Goal: Subscribe to service/newsletter

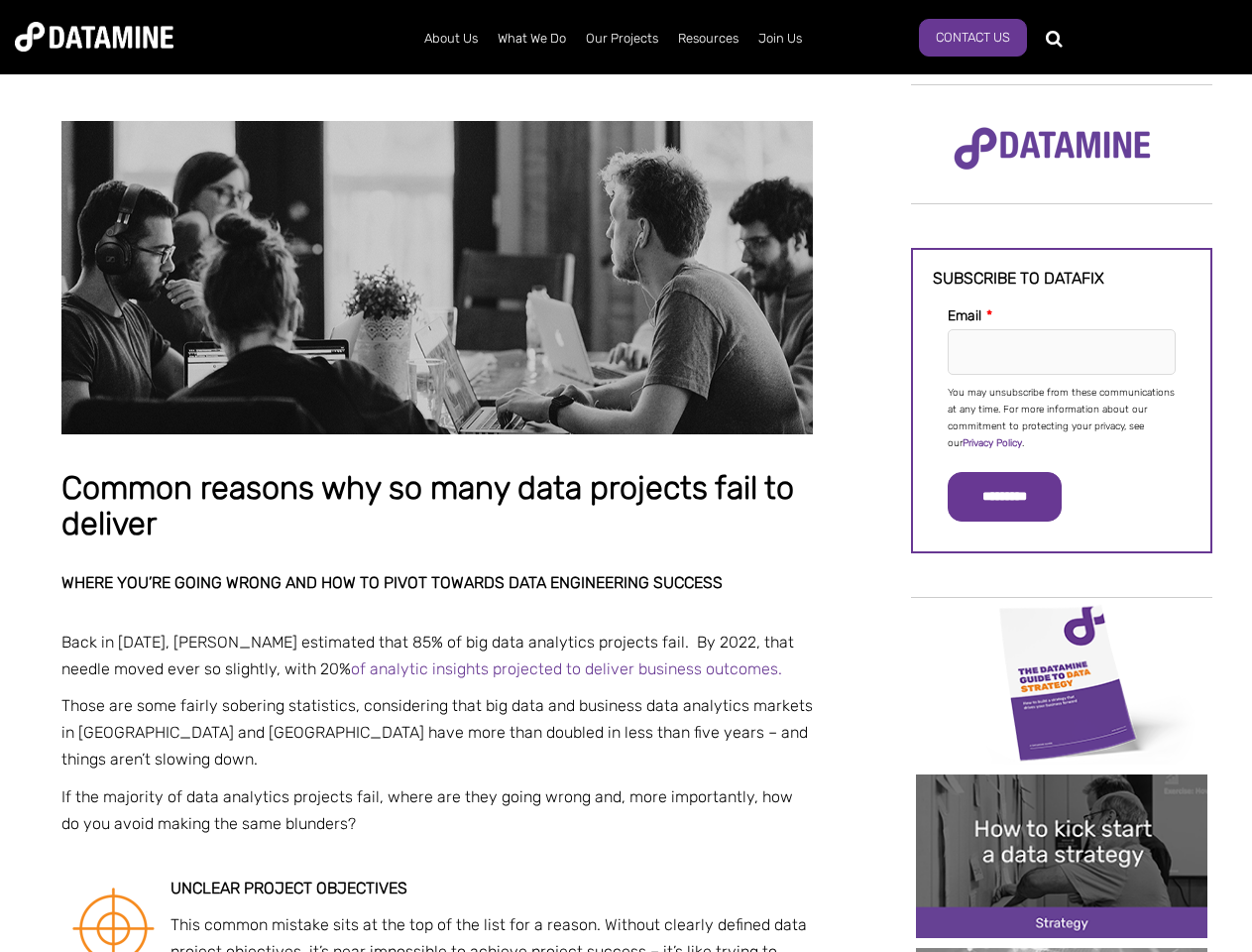
click at [1062, 416] on p "You may unsubscribe from these communications at any time. For more information…" at bounding box center [1062, 418] width 229 height 68
click at [1017, 497] on input "*********" at bounding box center [1005, 497] width 114 height 50
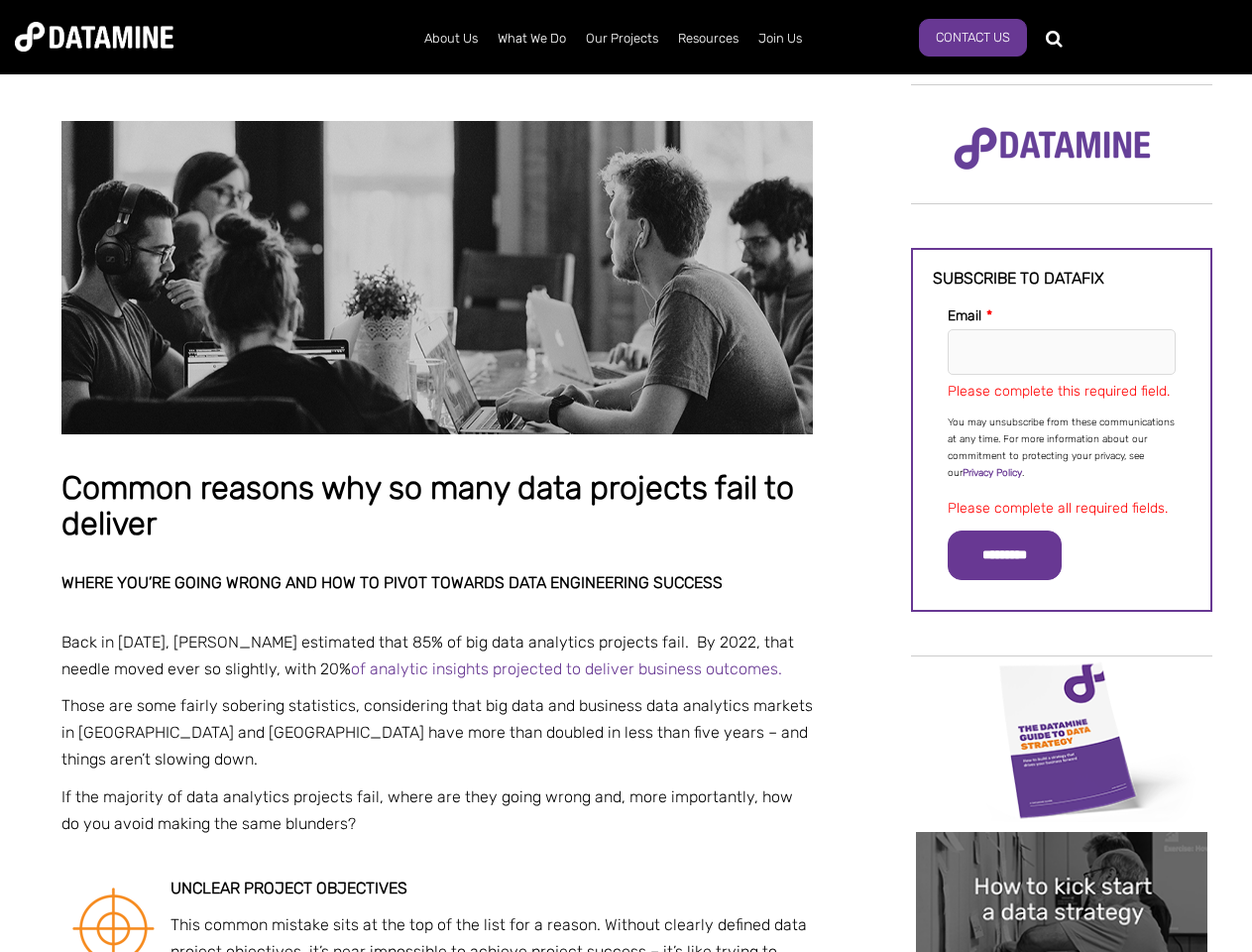
click at [1062, 682] on img "Image grid with {{ image_count }} images." at bounding box center [1061, 740] width 291 height 164
click at [1062, 682] on div "✕" at bounding box center [626, 476] width 1252 height 952
click at [1062, 856] on div "✕" at bounding box center [626, 476] width 1252 height 952
click at [1062, 856] on img "Image grid with {{ image_count }} images." at bounding box center [1061, 913] width 291 height 164
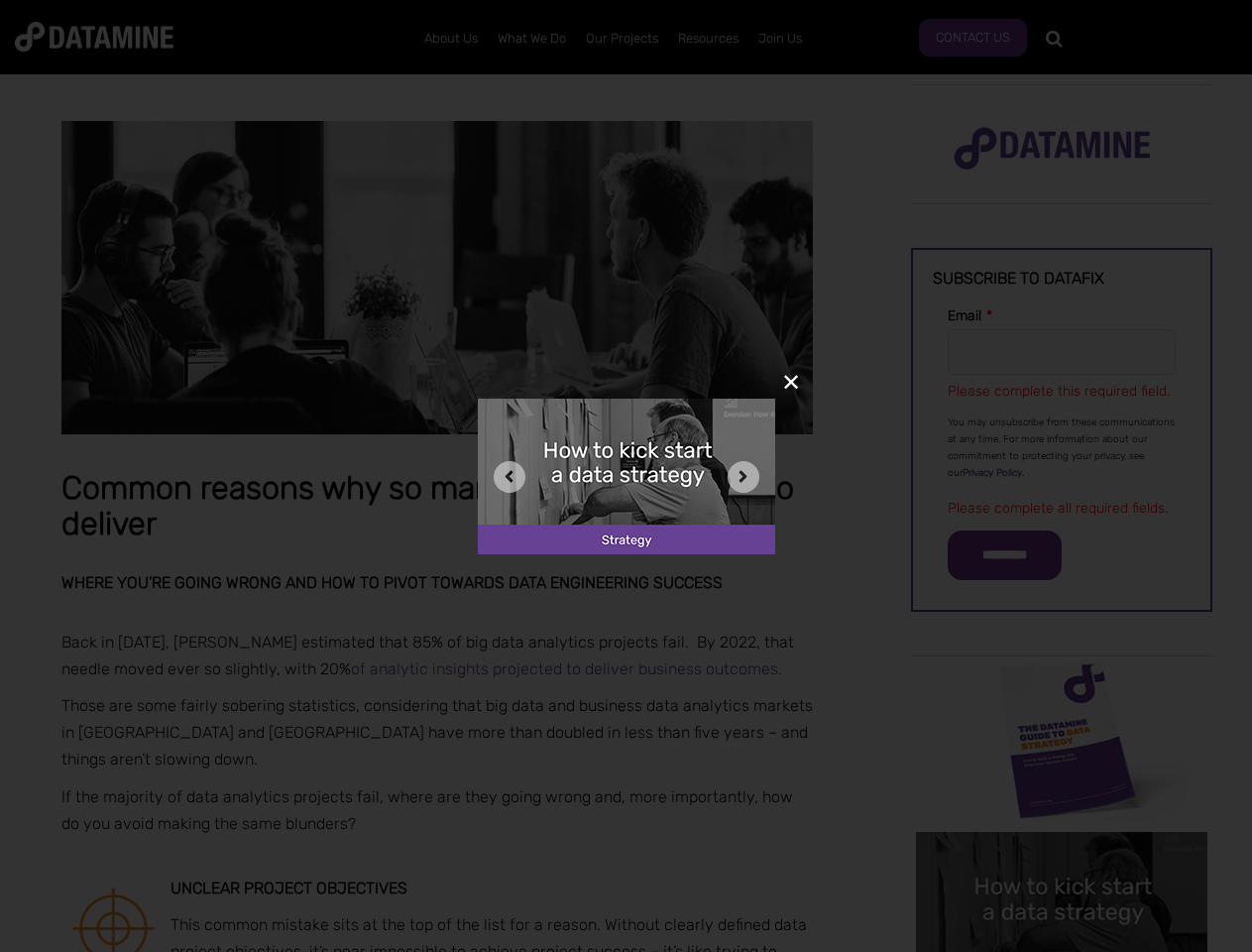
click at [1062, 950] on div "✕" at bounding box center [626, 476] width 1252 height 952
